Goal: Task Accomplishment & Management: Use online tool/utility

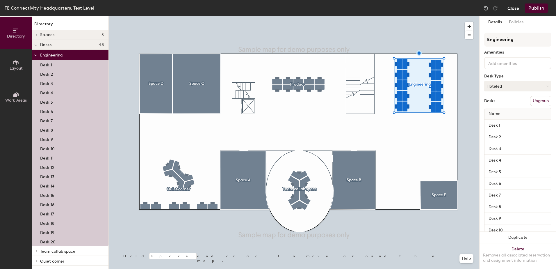
click at [510, 8] on button "Close" at bounding box center [514, 7] width 12 height 9
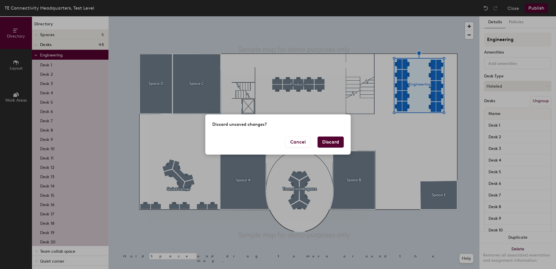
click at [331, 143] on button "Discard" at bounding box center [331, 141] width 26 height 11
